Goal: Information Seeking & Learning: Find specific page/section

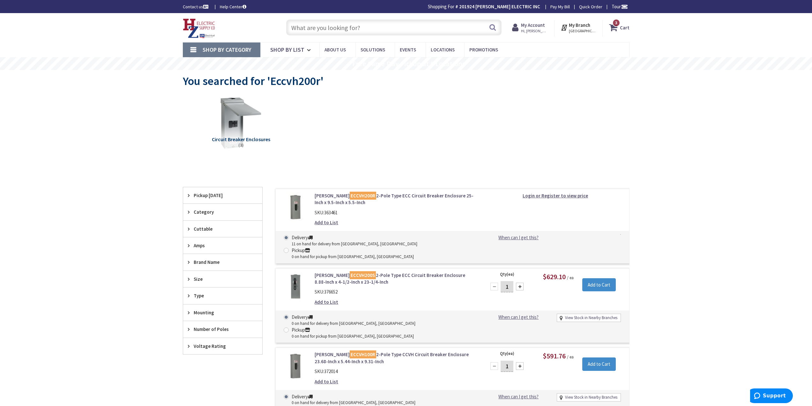
click at [344, 24] on input "text" at bounding box center [393, 27] width 215 height 16
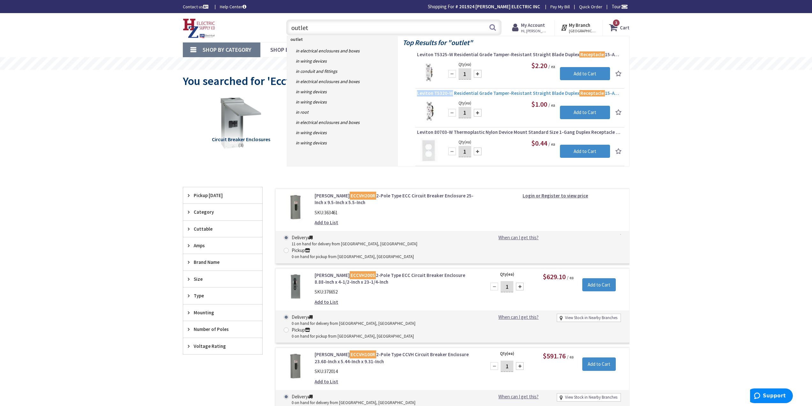
drag, startPoint x: 415, startPoint y: 92, endPoint x: 451, endPoint y: 95, distance: 35.2
click at [451, 95] on li "Leviton T5320-W Residential Grade Tamper-Resistant Straight Blade Duplex Recept…" at bounding box center [519, 108] width 209 height 37
copy span "Leviton T5320-W"
drag, startPoint x: 282, startPoint y: 28, endPoint x: 252, endPoint y: 30, distance: 30.7
click at [251, 30] on div "Toggle Nav outlet outlet Search 3 3 3 items Cart My Cart 3" at bounding box center [406, 27] width 456 height 21
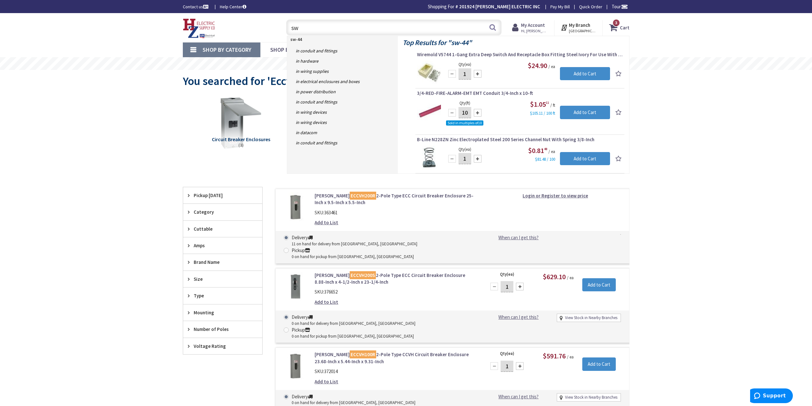
type input "s"
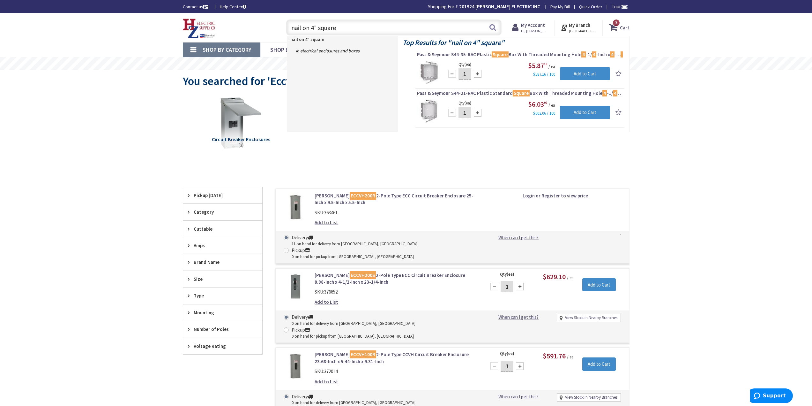
type input "nail on 4" square"
click at [429, 60] on div "Pass & Seymour S44-35-RAC Plastic Square Box With Threaded Mounting Hole 4 -1/ …" at bounding box center [520, 55] width 206 height 9
click at [433, 52] on span "Pass & Seymour S44-35-RAC Plastic Square Box With Threaded Mounting Hole 4 -1/ …" at bounding box center [520, 54] width 206 height 6
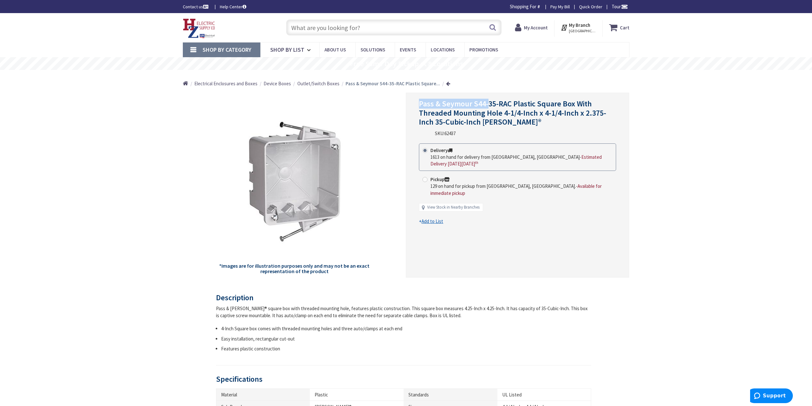
drag, startPoint x: 430, startPoint y: 106, endPoint x: 487, endPoint y: 99, distance: 57.2
click at [487, 99] on div "Pass & Seymour S44-35-RAC Plastic Square Box With Threaded Mounting Hole 4-1/4-…" at bounding box center [517, 185] width 223 height 185
copy span "Pass & Seymour S44-"
click at [346, 27] on input "text" at bounding box center [393, 27] width 215 height 16
paste input "Pass & Seymour S44-"
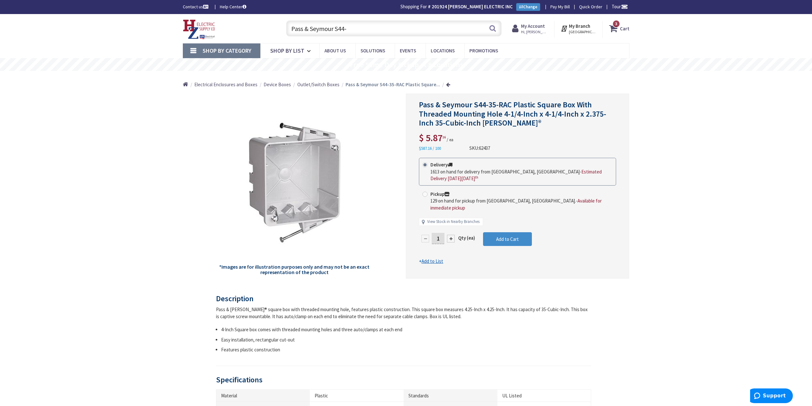
click at [377, 21] on input "Pass & Seymour S44-" at bounding box center [393, 28] width 215 height 16
click at [380, 27] on input "Pass & Seymour S44-" at bounding box center [393, 28] width 215 height 16
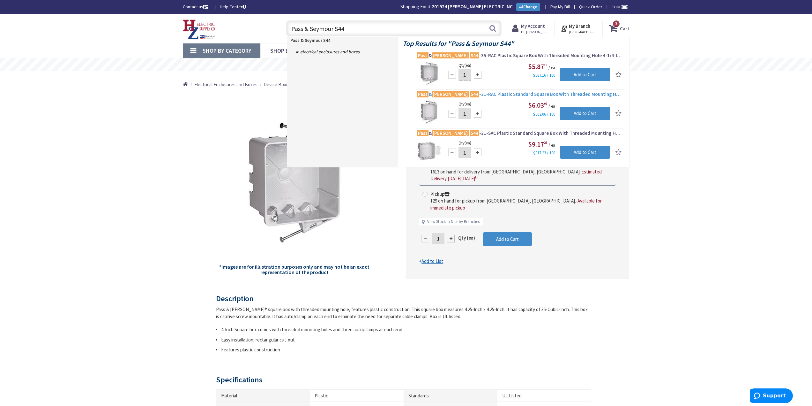
type input "Pass & Seymour S44"
click at [498, 92] on span "Pass & Seymour S44 -21-RAC Plastic Standard Square Box With Threaded Mounting H…" at bounding box center [520, 94] width 206 height 6
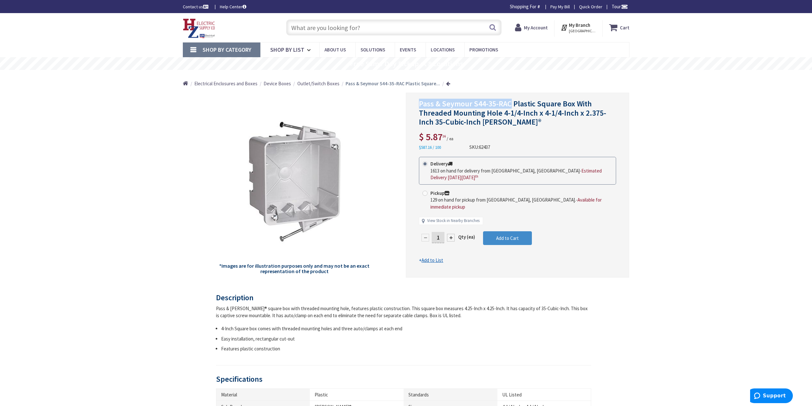
drag, startPoint x: 421, startPoint y: 107, endPoint x: 509, endPoint y: 107, distance: 88.4
click at [509, 107] on span "Pass & Seymour S44-35-RAC Plastic Square Box With Threaded Mounting Hole 4-1/4-…" at bounding box center [512, 113] width 187 height 28
copy span "Pass & Seymour S44-35-RAC"
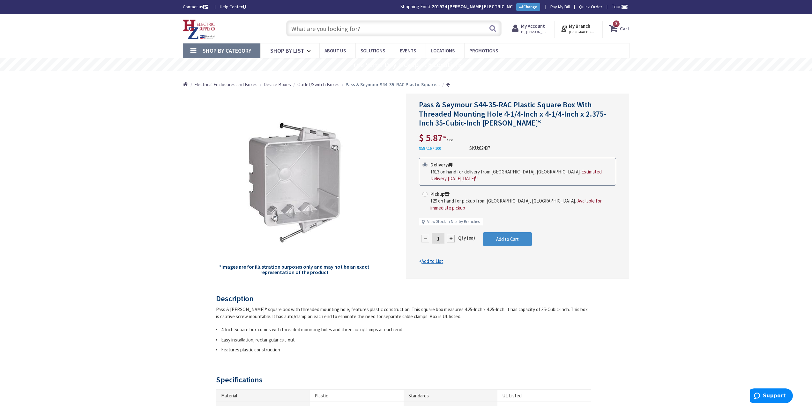
click at [334, 28] on input "text" at bounding box center [393, 28] width 215 height 16
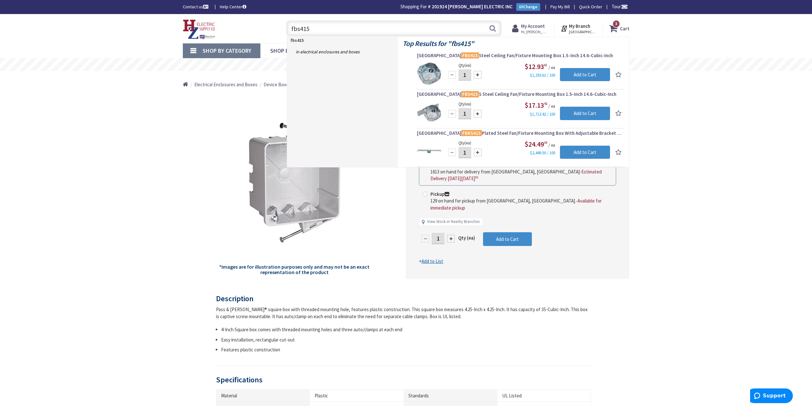
type input "fbs415"
click at [494, 27] on button "Search" at bounding box center [493, 28] width 8 height 14
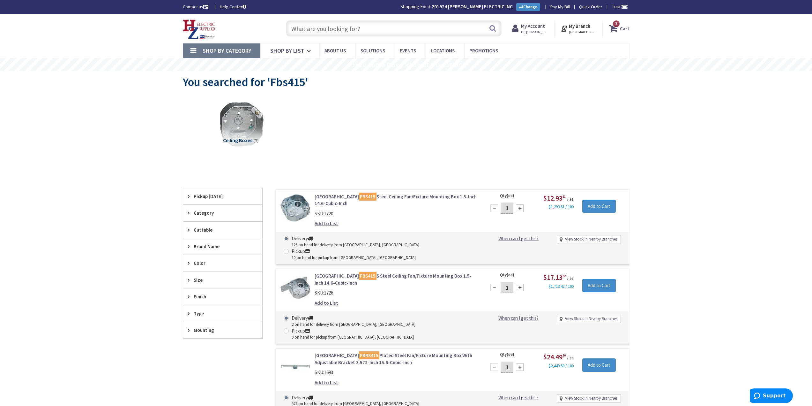
click at [331, 24] on input "text" at bounding box center [393, 28] width 215 height 16
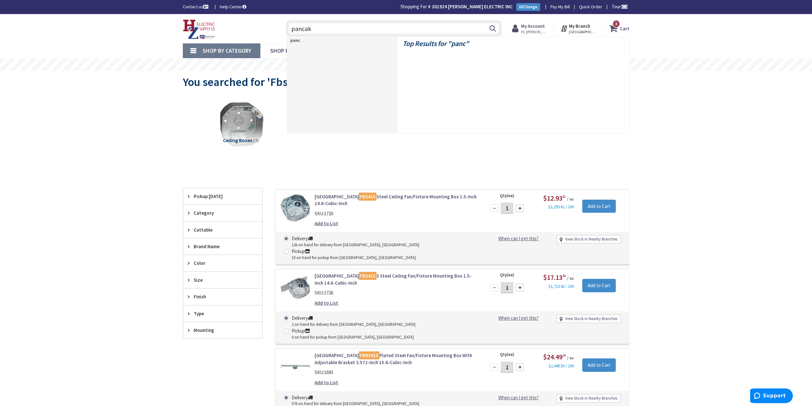
type input "pancake"
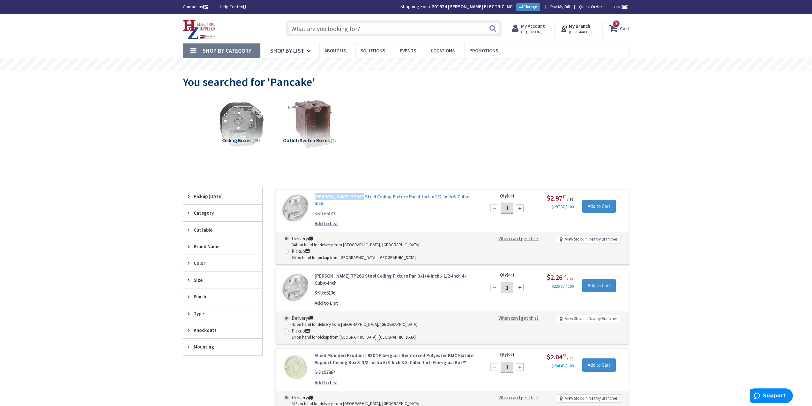
drag, startPoint x: 313, startPoint y: 195, endPoint x: 358, endPoint y: 196, distance: 45.0
click at [358, 196] on div "[PERSON_NAME] TP267 Steel Ceiling Fixture Pan 4-Inch x 1/2-Inch 6-Cubic-Inch SK…" at bounding box center [396, 211] width 172 height 37
copy link "[PERSON_NAME] TP267"
click at [353, 30] on input "text" at bounding box center [393, 28] width 215 height 16
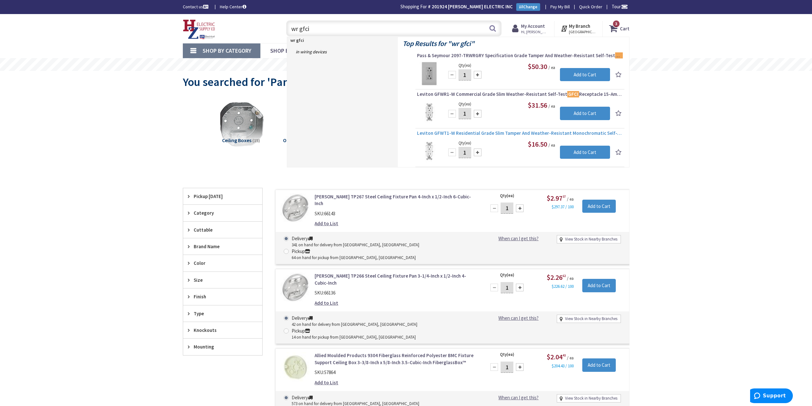
type input "wr gfci"
click at [431, 131] on span "Leviton GFWT1-W Residential Grade Slim Tamper And Weather-Resistant Monochromat…" at bounding box center [520, 133] width 206 height 6
